Goal: Complete application form: Complete application form

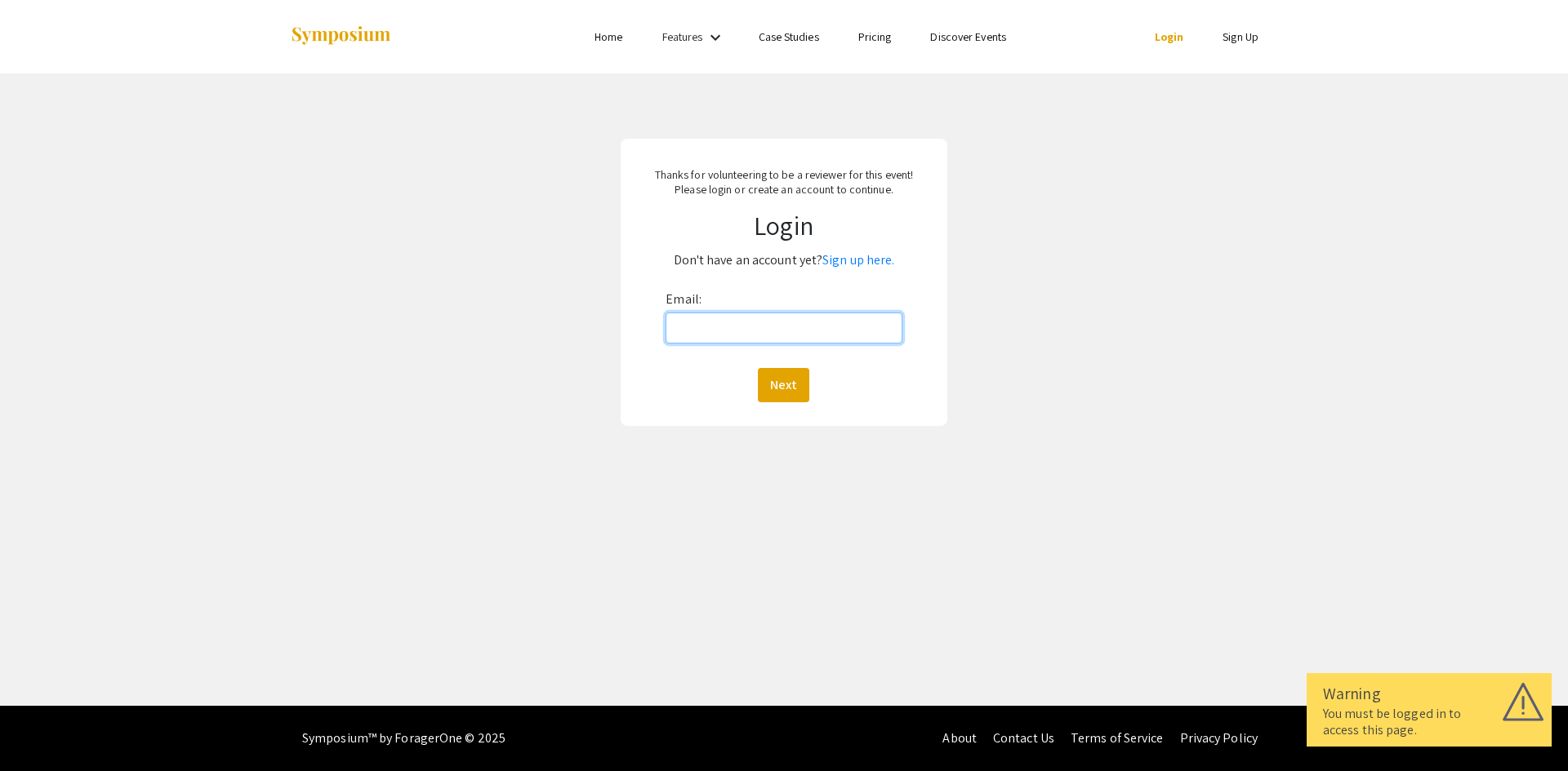
click at [698, 329] on input "Email:" at bounding box center [784, 327] width 236 height 31
type input "[EMAIL_ADDRESS][DOMAIN_NAME]"
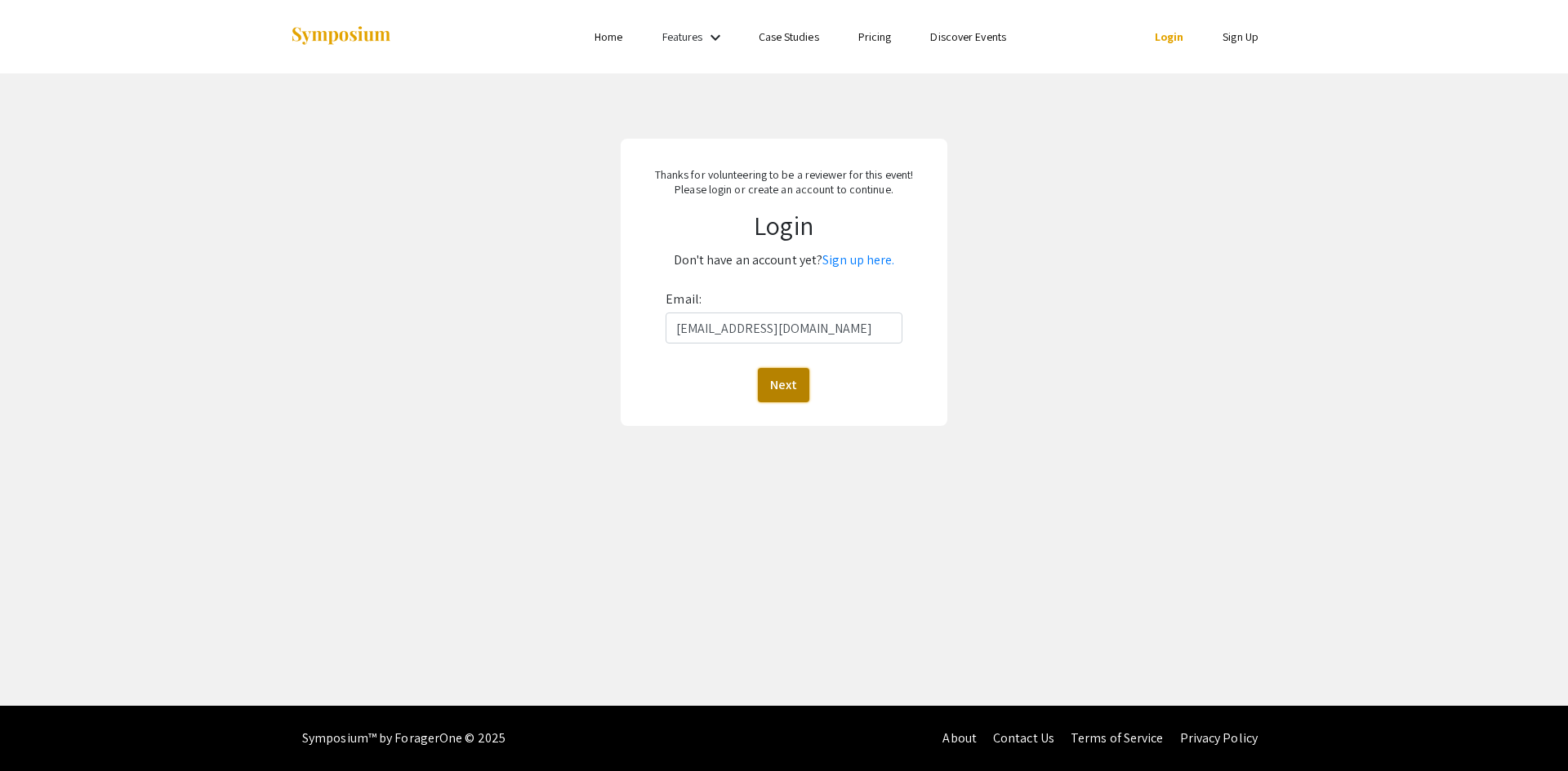
click at [784, 383] on button "Next" at bounding box center [783, 385] width 51 height 34
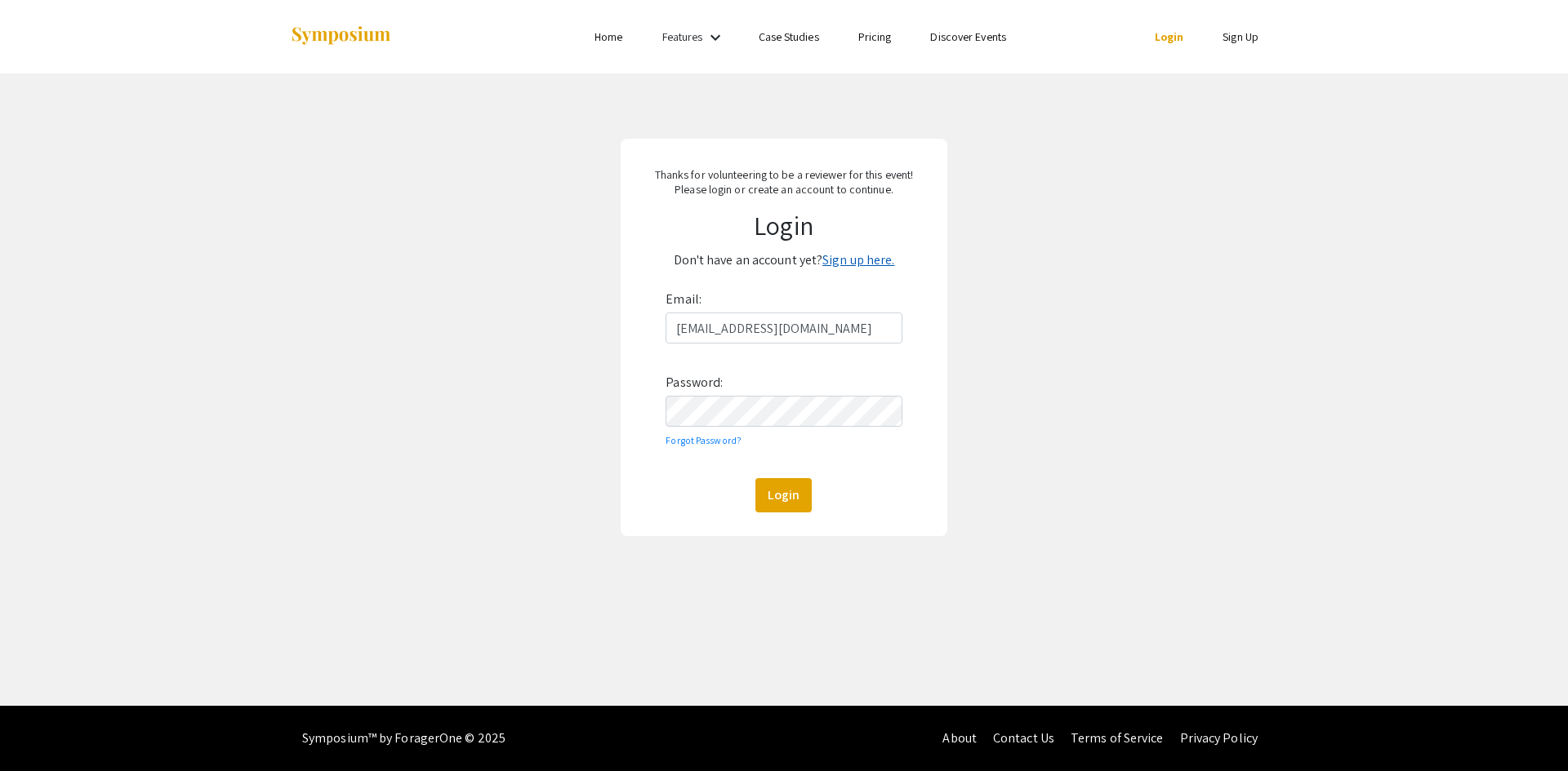
click at [872, 257] on link "Sign up here." at bounding box center [858, 259] width 72 height 17
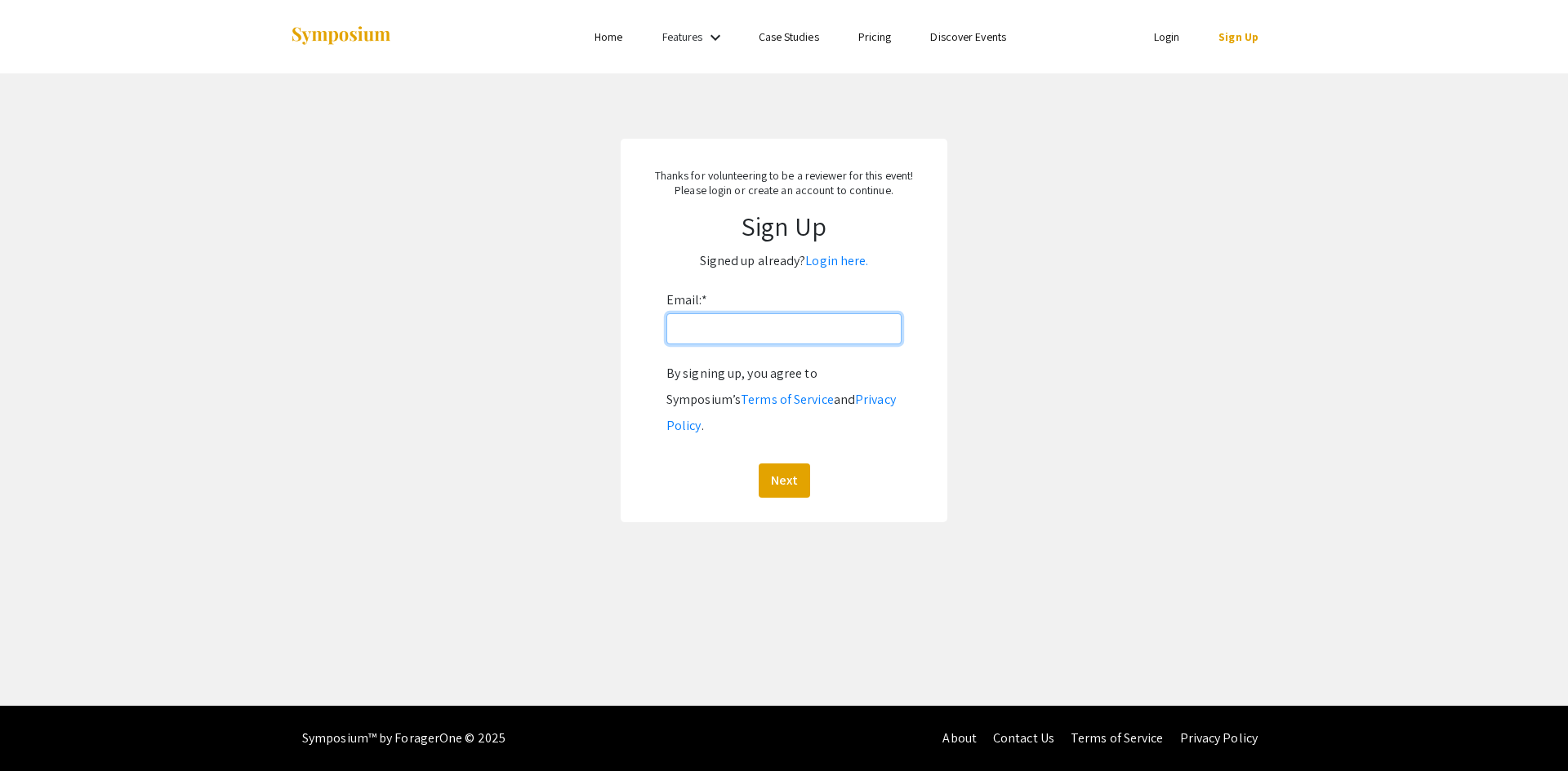
click at [809, 324] on input "Email: *" at bounding box center [784, 328] width 235 height 31
type input "[EMAIL_ADDRESS][DOMAIN_NAME]"
click at [768, 465] on button "Next" at bounding box center [784, 480] width 51 height 34
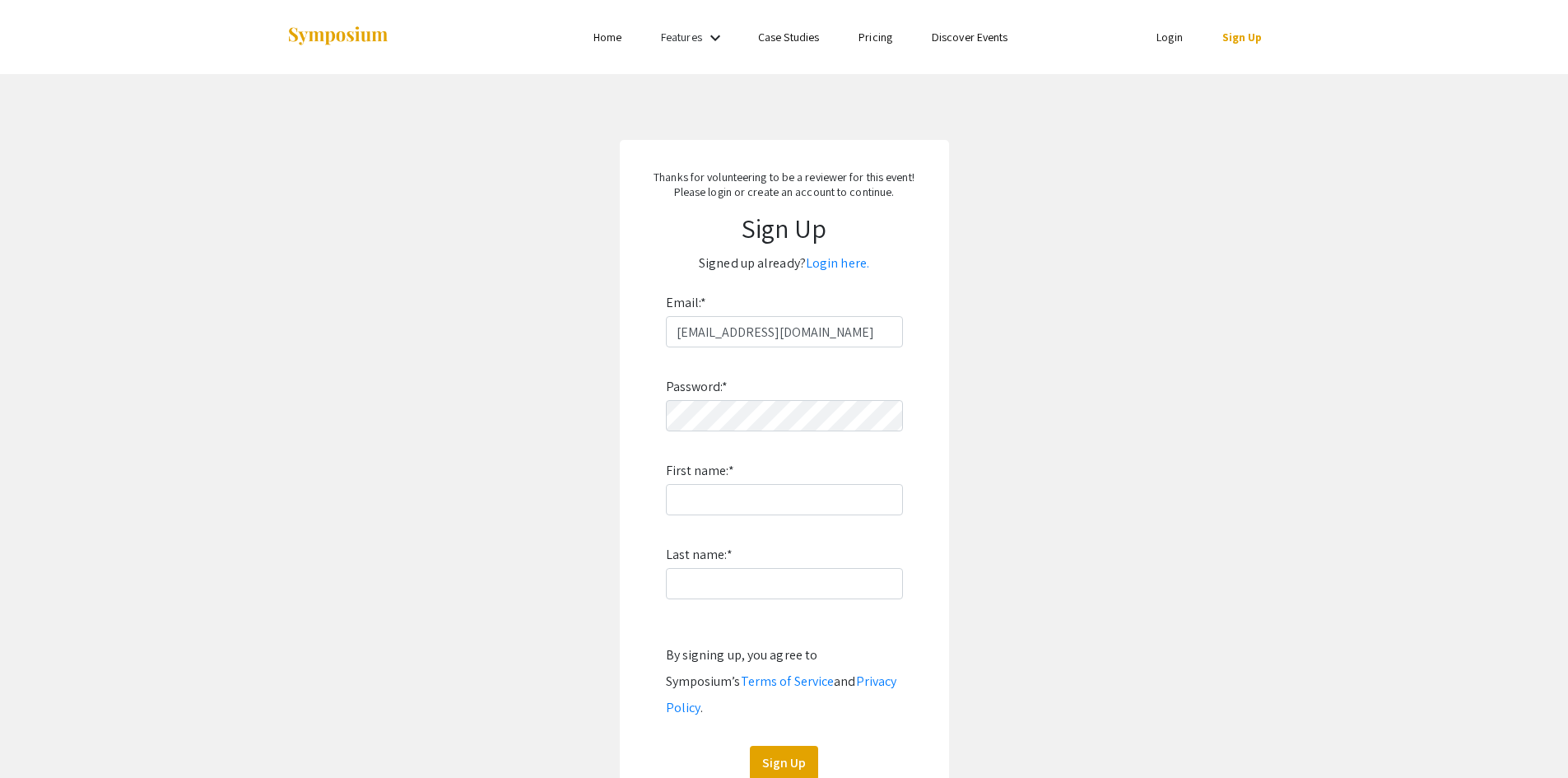
click at [749, 399] on div "Password: * First name: * Last name: * By signing up, you agree to Symposium’s …" at bounding box center [784, 564] width 237 height 434
type input "Ticiana"
type input "Della Justina Farias"
click at [789, 746] on button "Sign Up" at bounding box center [784, 763] width 69 height 35
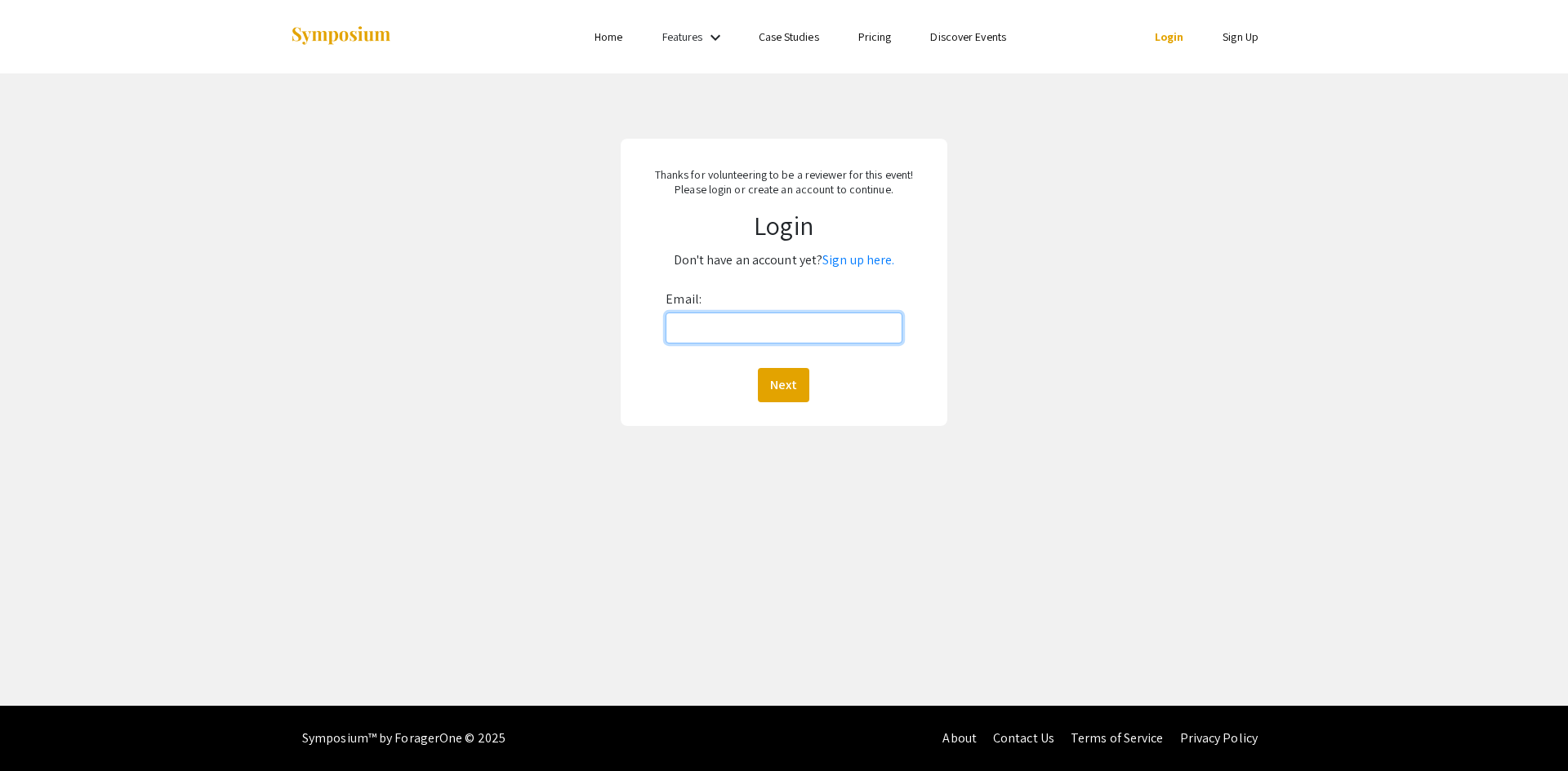
click at [716, 332] on input "Email:" at bounding box center [784, 327] width 236 height 31
type input "[EMAIL_ADDRESS][DOMAIN_NAME]"
click at [767, 384] on button "Next" at bounding box center [783, 385] width 51 height 34
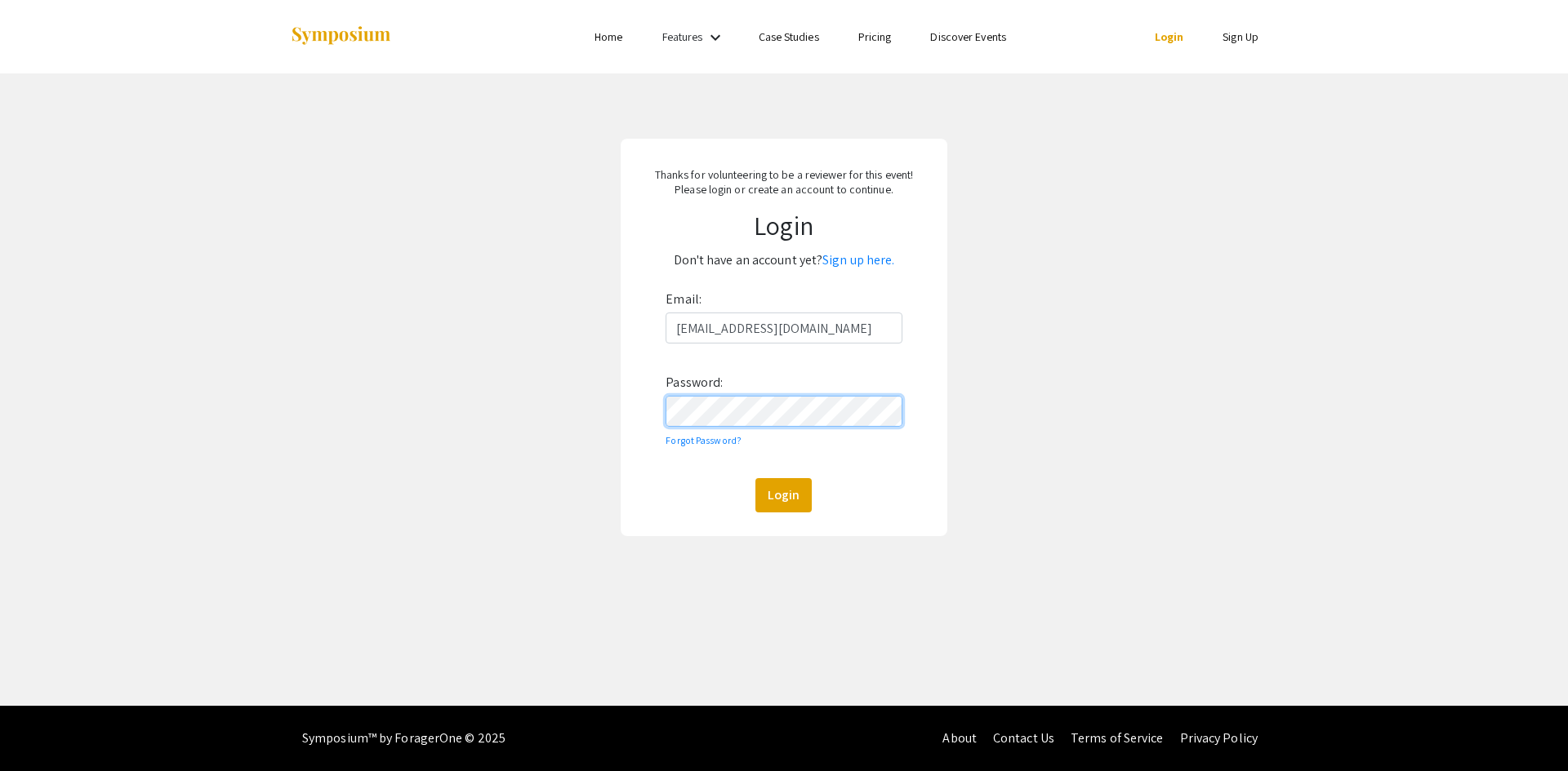
click at [756, 478] on button "Login" at bounding box center [784, 495] width 57 height 34
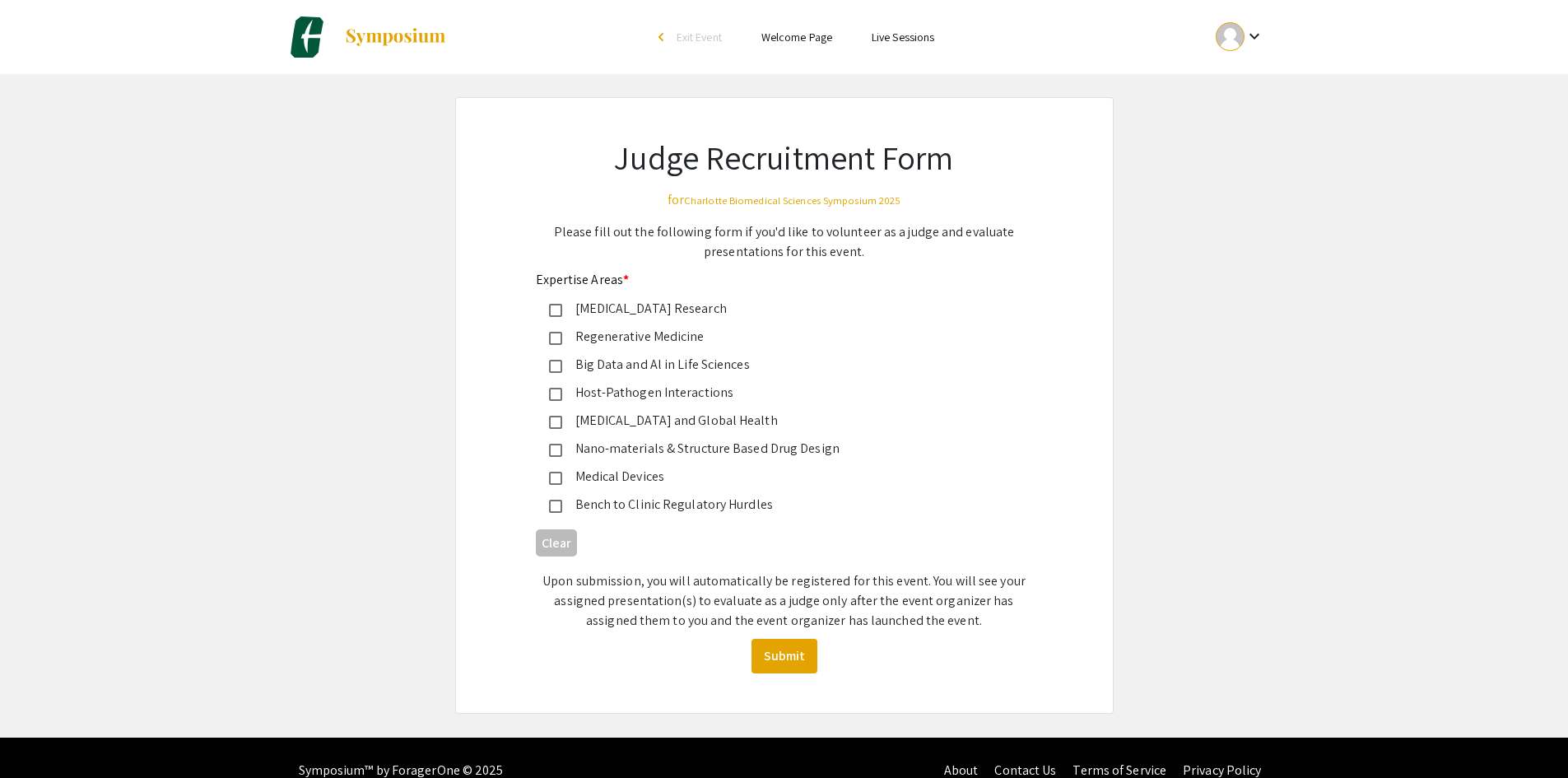
click at [553, 309] on mat-pseudo-checkbox at bounding box center [556, 311] width 13 height 13
click at [560, 360] on mat-pseudo-checkbox at bounding box center [556, 366] width 13 height 13
click at [560, 417] on mat-pseudo-checkbox at bounding box center [556, 422] width 13 height 13
click at [768, 652] on button "Submit" at bounding box center [784, 656] width 66 height 35
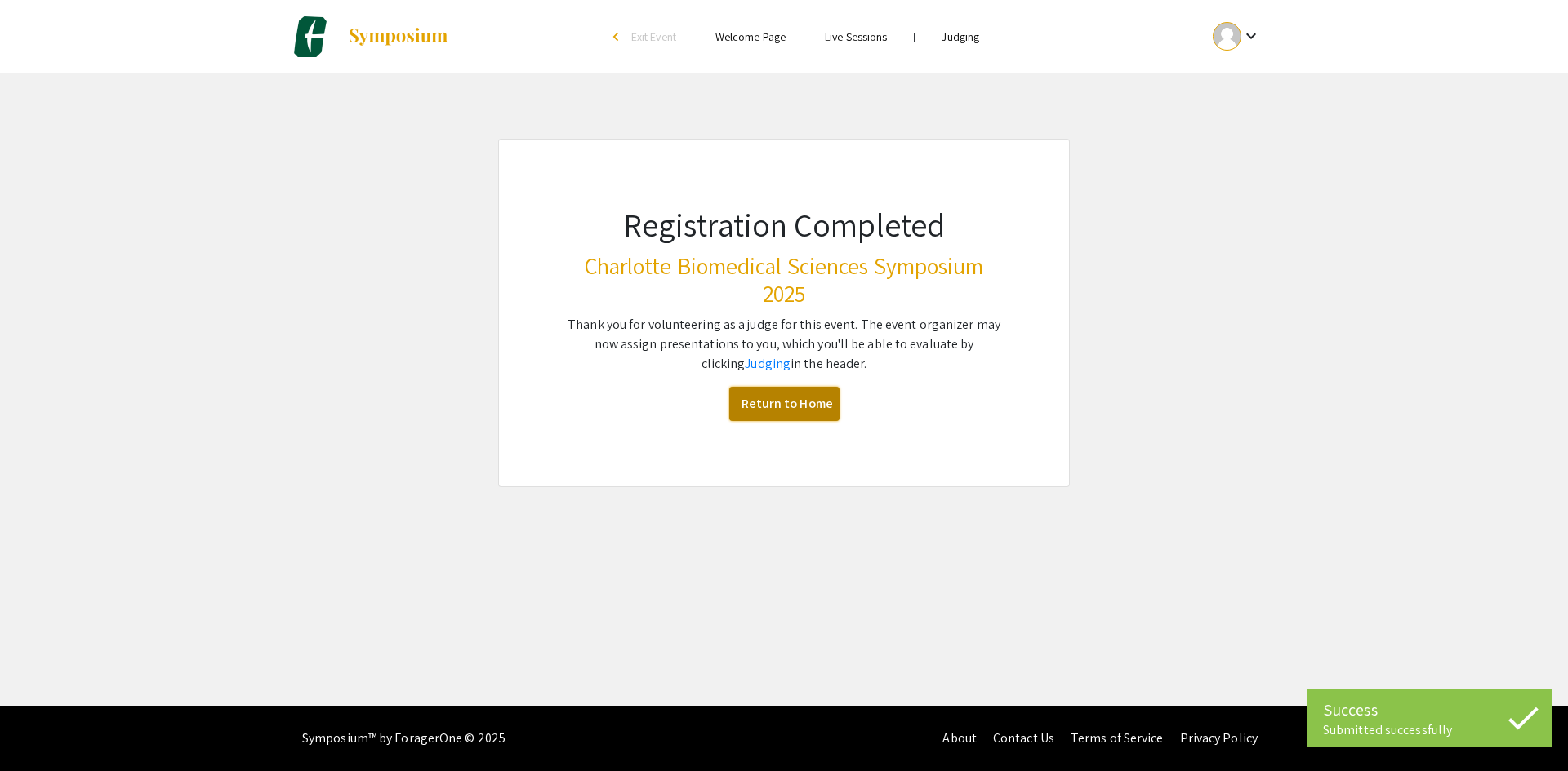
click at [774, 400] on link "Return to Home" at bounding box center [784, 404] width 110 height 34
